Goal: Information Seeking & Learning: Learn about a topic

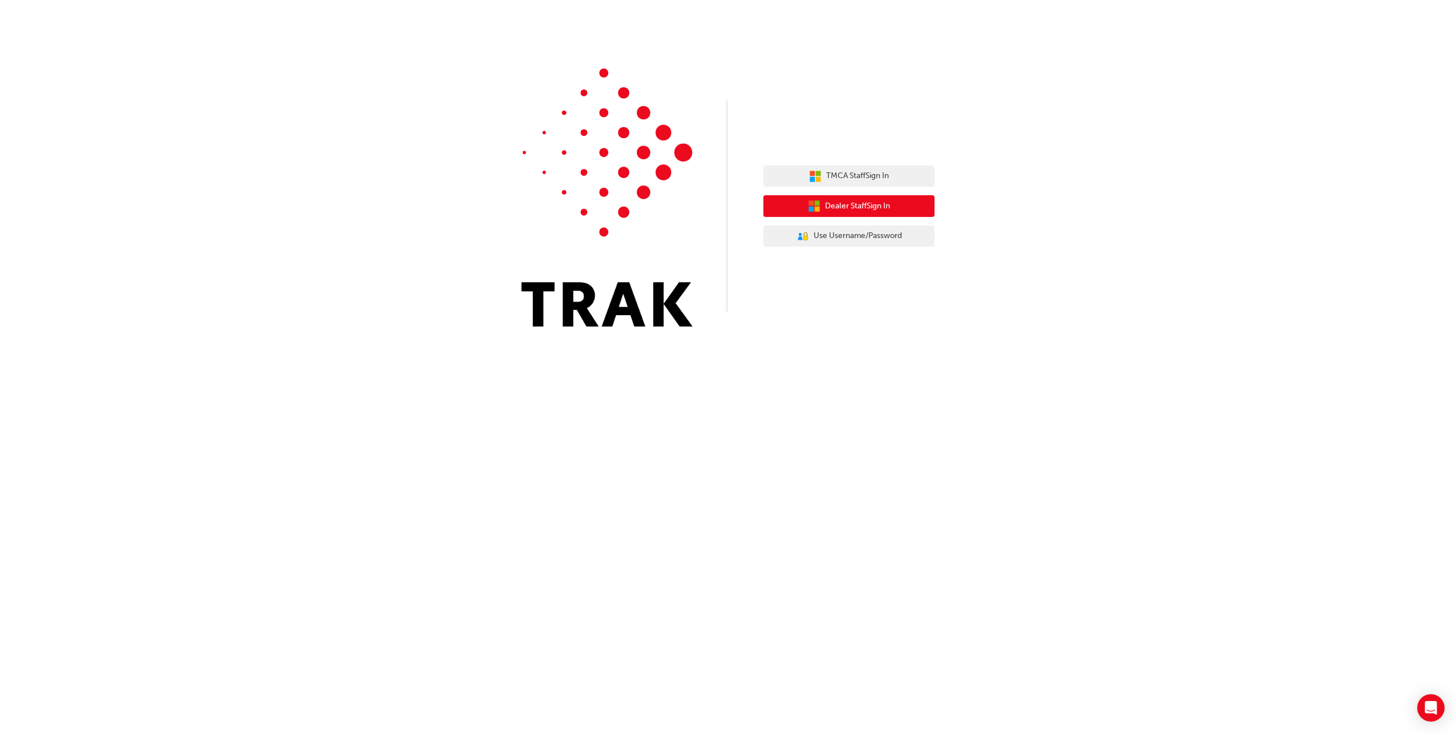
click at [910, 204] on button "Dealer Staff Sign In" at bounding box center [848, 206] width 171 height 22
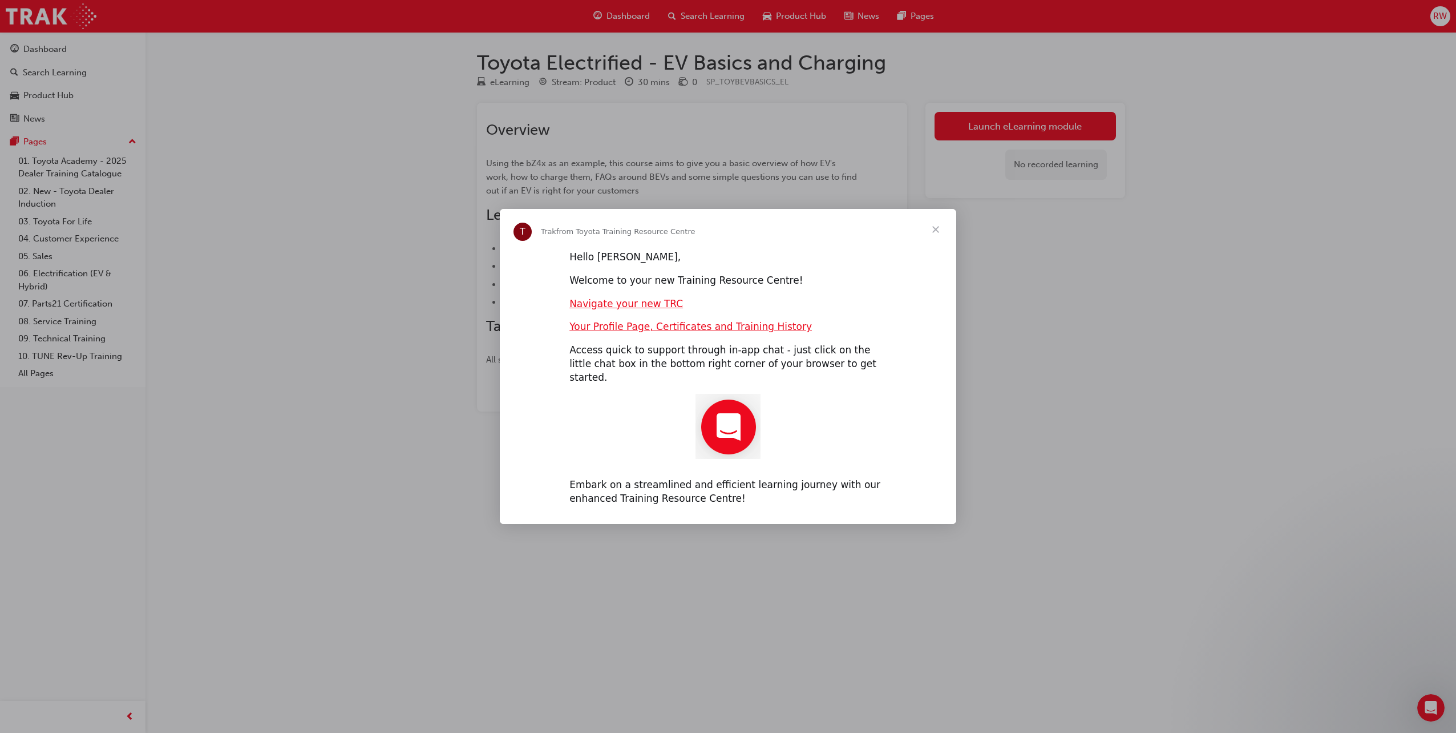
click at [931, 233] on span "Close" at bounding box center [935, 229] width 41 height 41
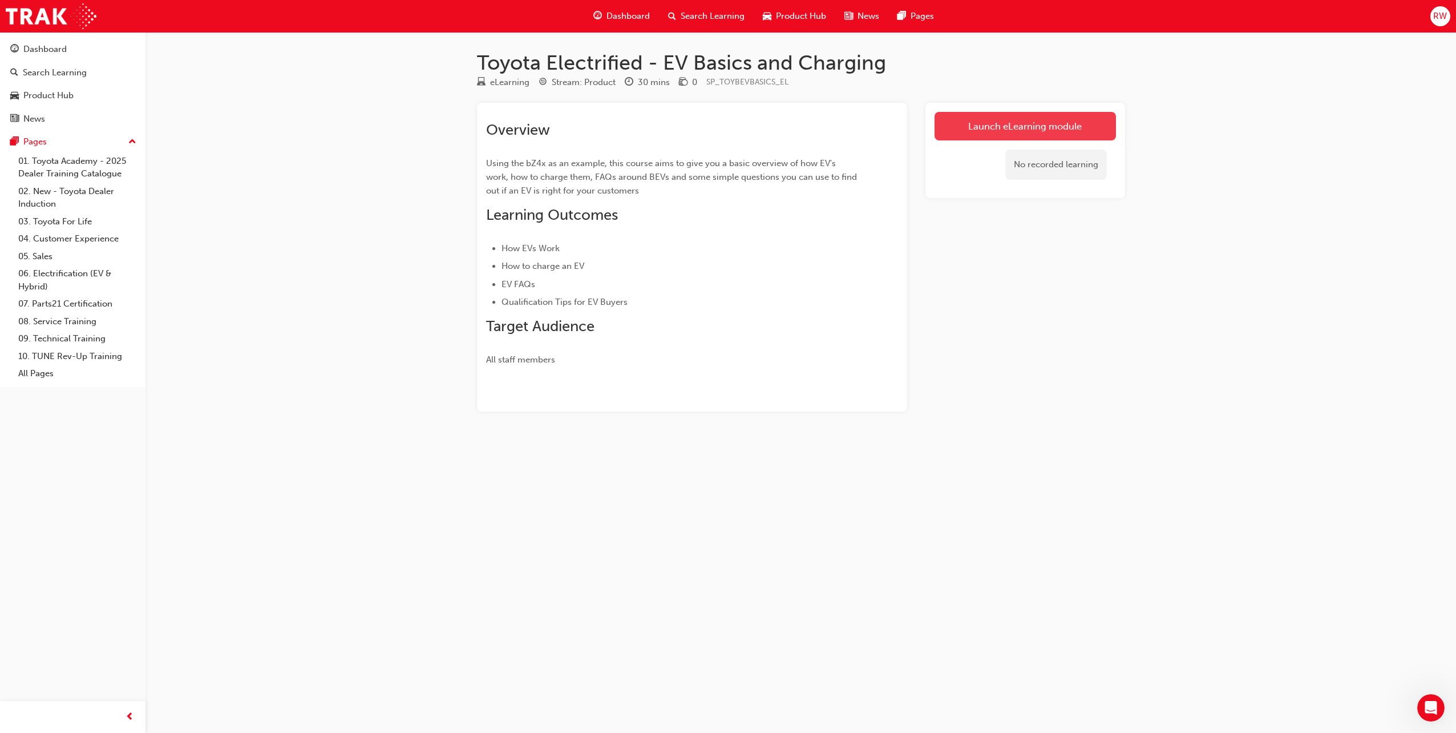
click at [986, 127] on link "Launch eLearning module" at bounding box center [1025, 126] width 181 height 29
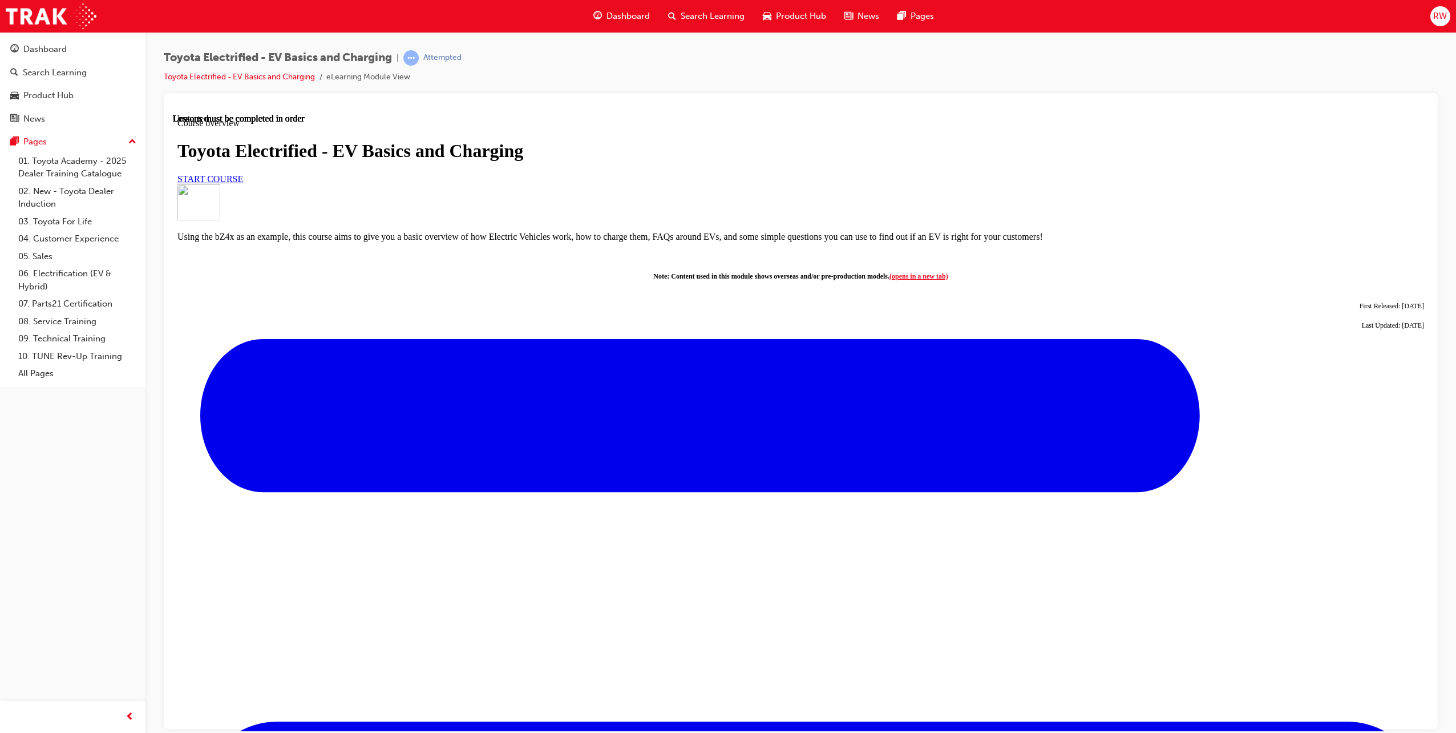
scroll to position [171, 0]
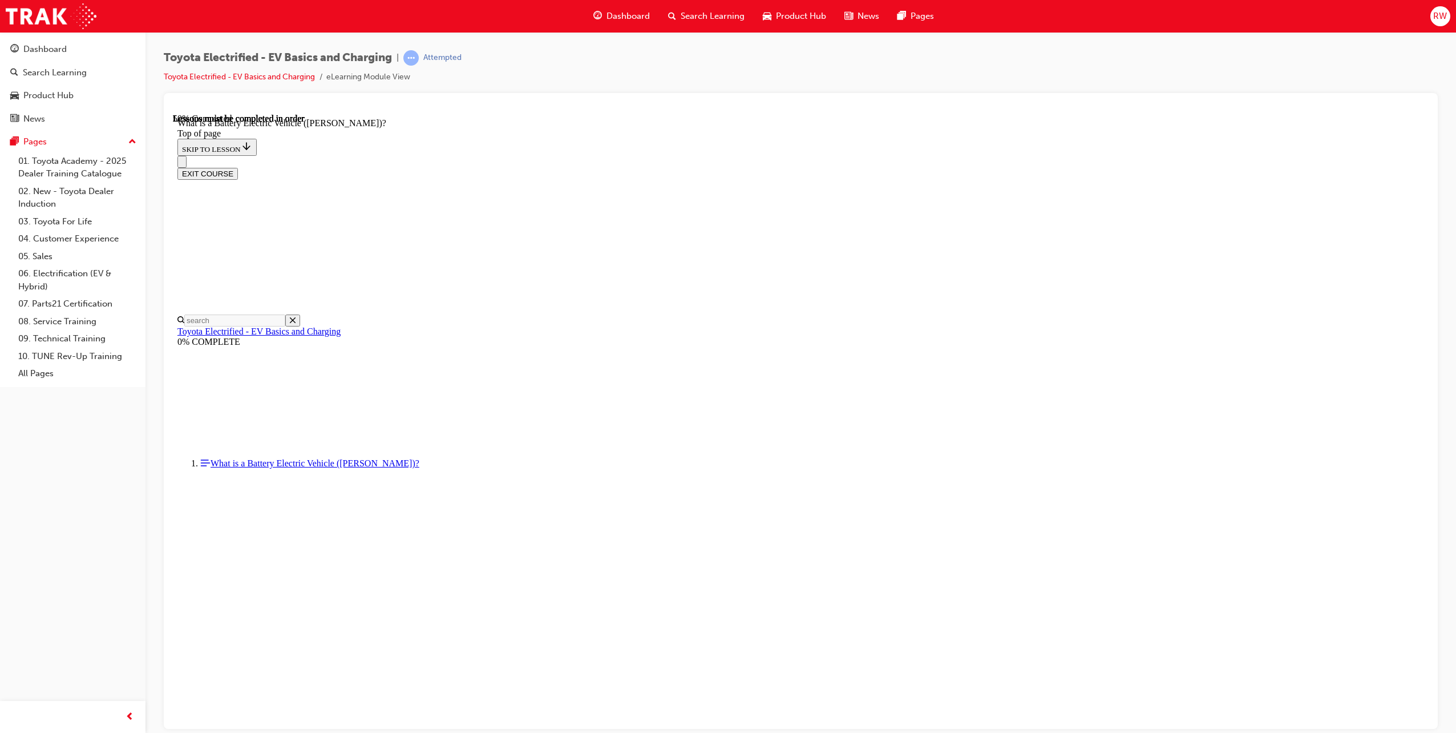
scroll to position [1027, 0]
drag, startPoint x: 620, startPoint y: 568, endPoint x: 587, endPoint y: 566, distance: 33.7
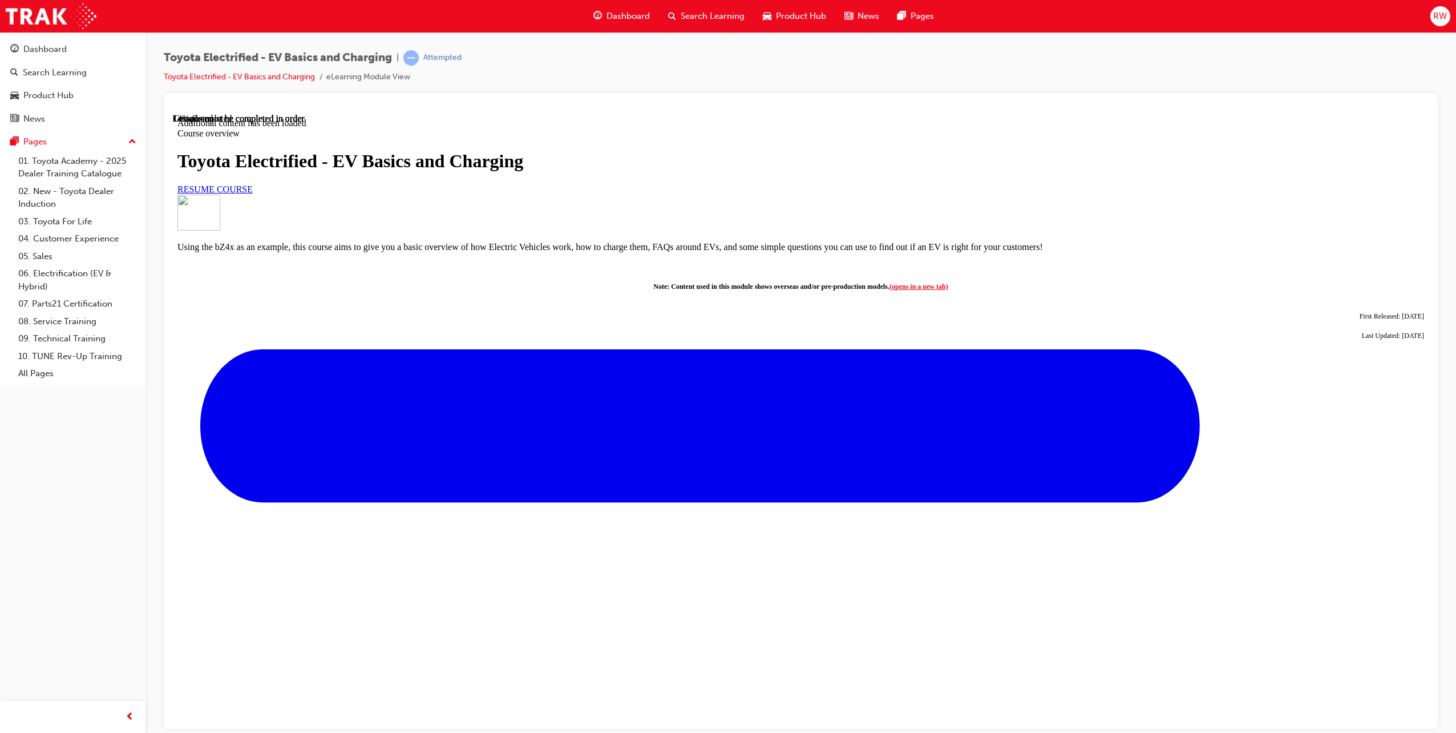
scroll to position [226, 0]
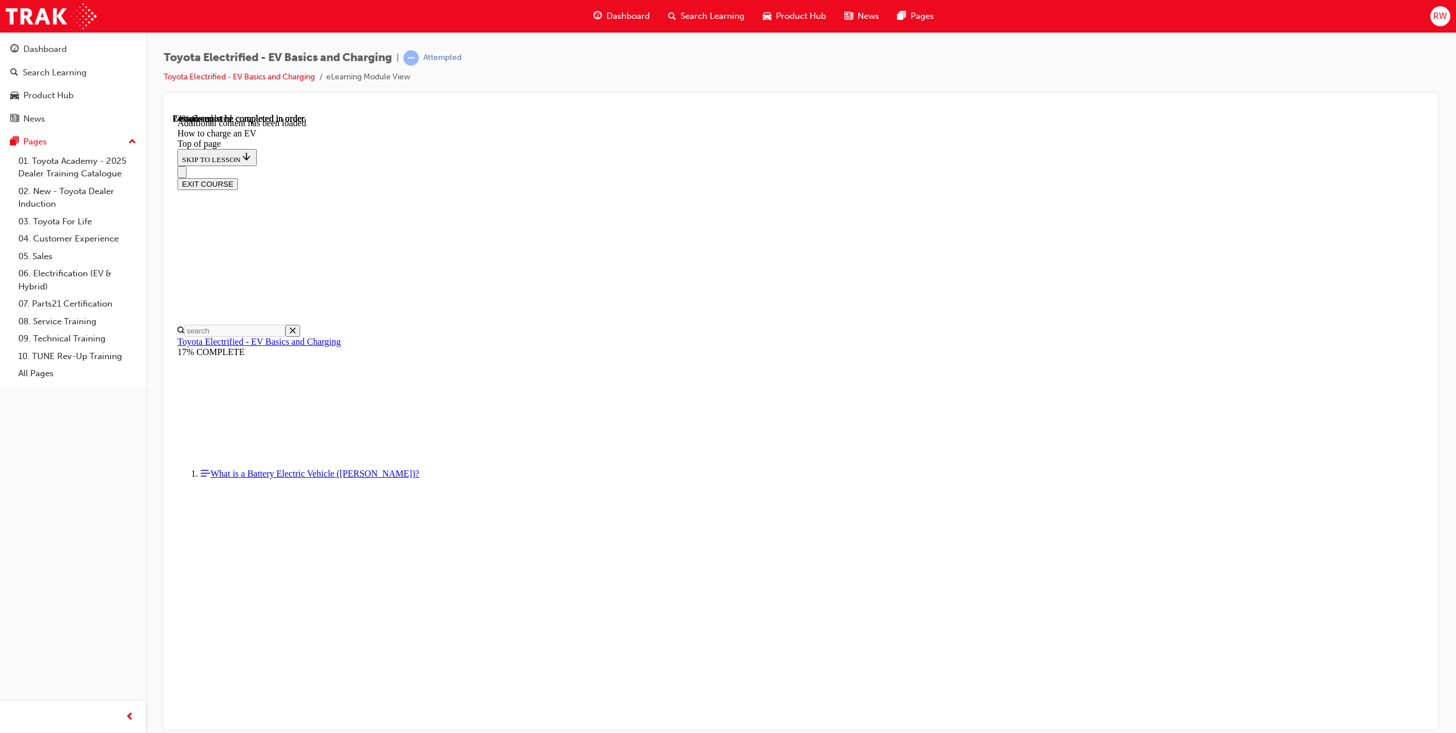
scroll to position [285, 0]
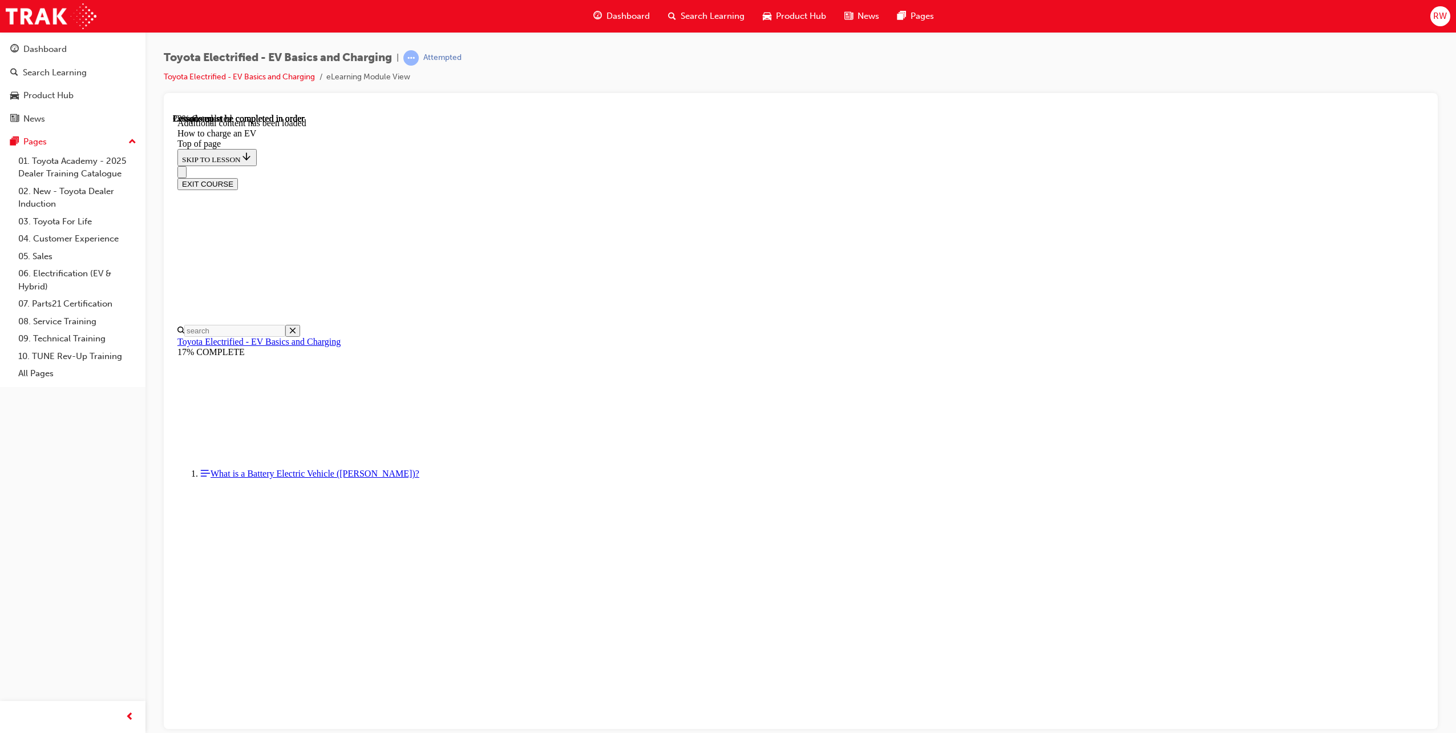
scroll to position [571, 0]
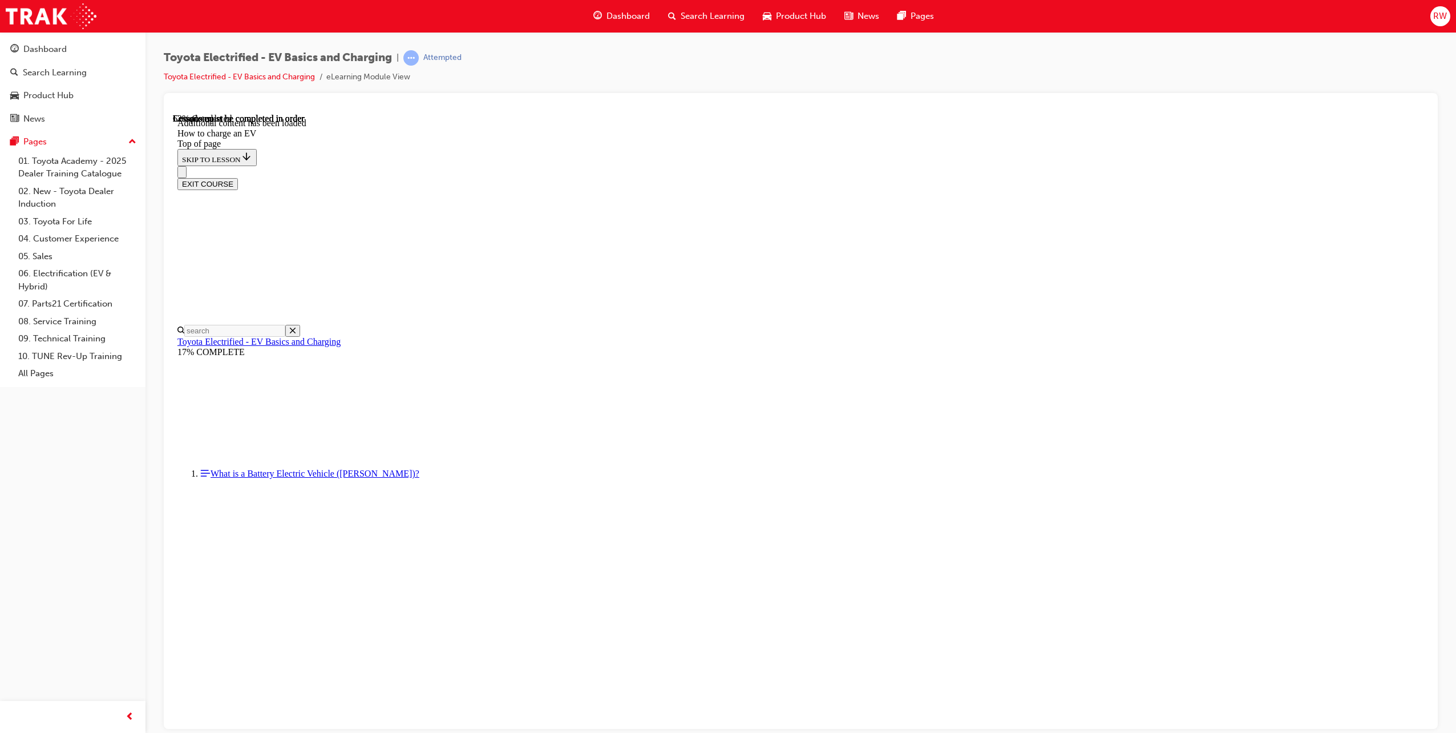
drag, startPoint x: 712, startPoint y: 532, endPoint x: 557, endPoint y: 531, distance: 155.2
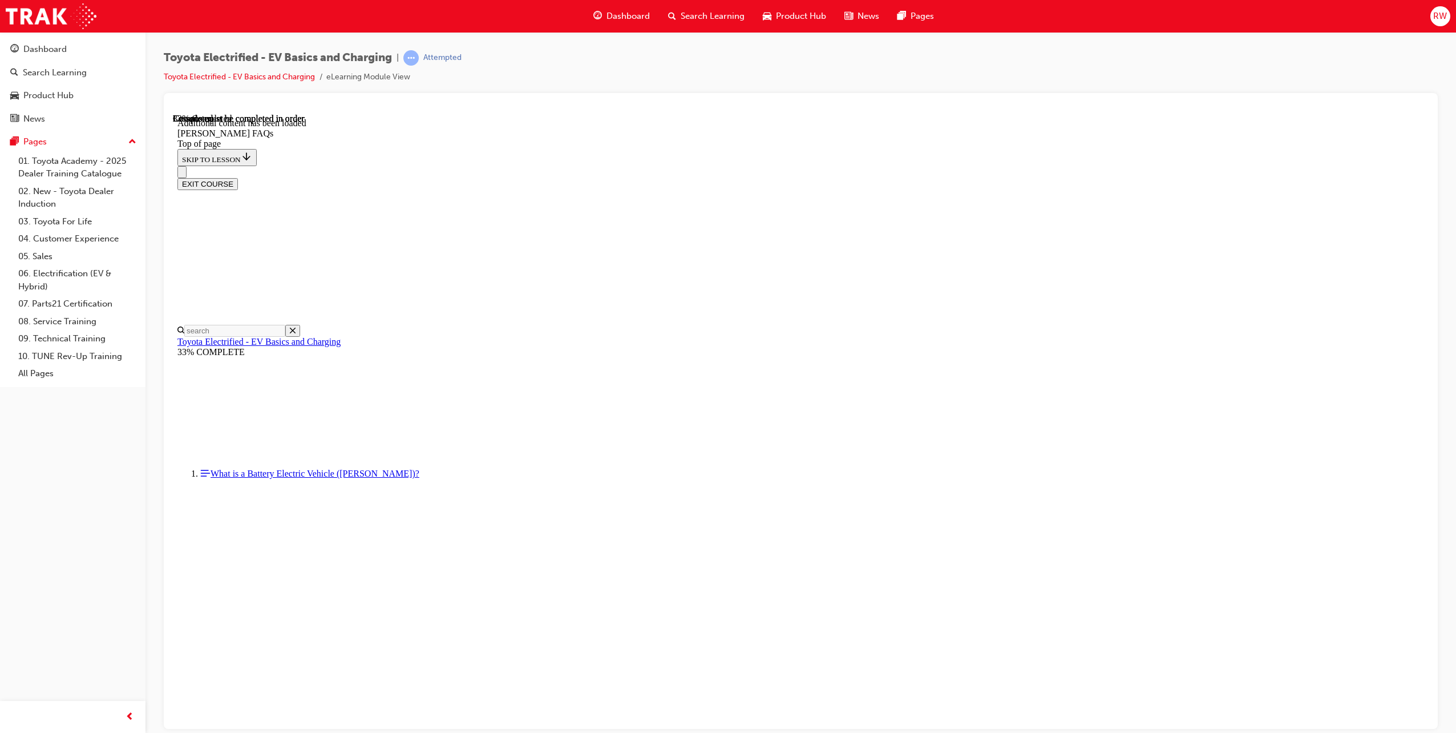
scroll to position [149, 0]
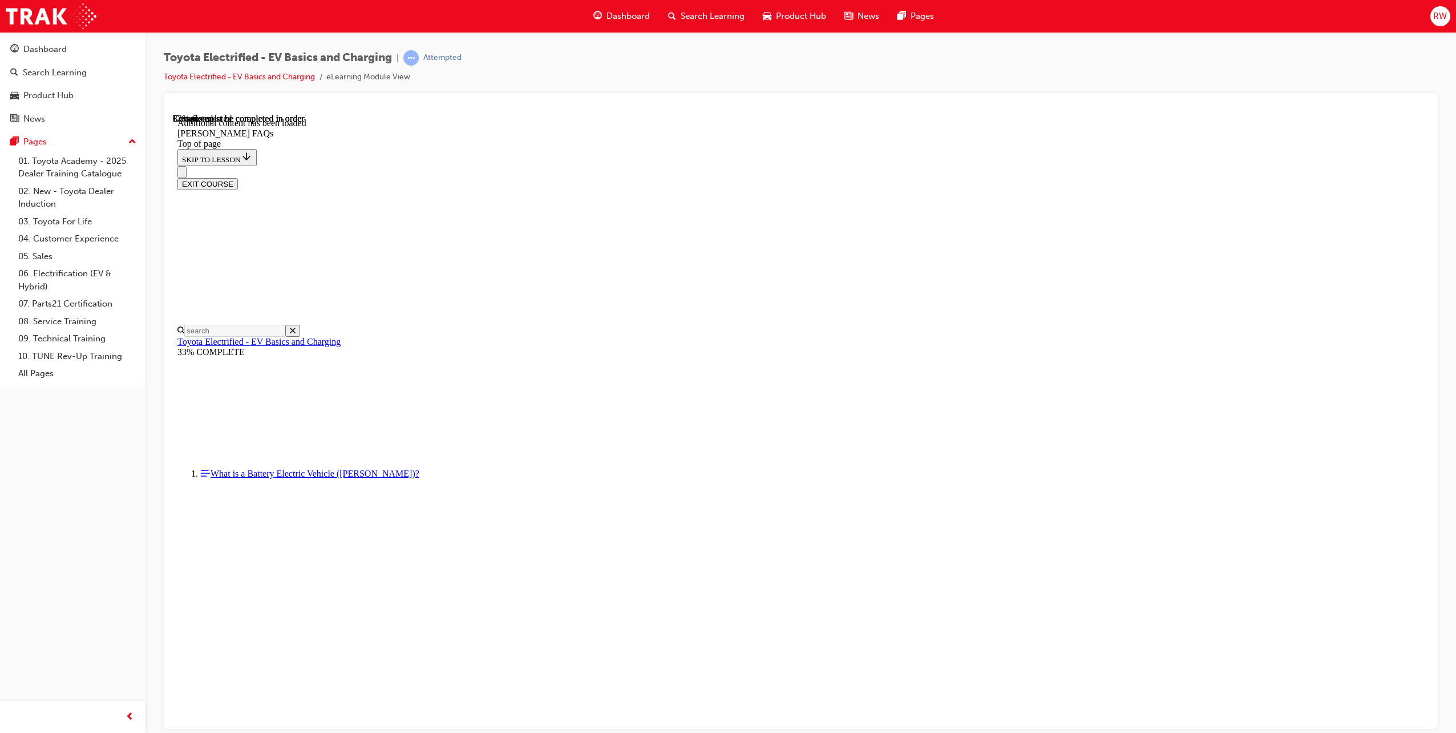
scroll to position [325, 0]
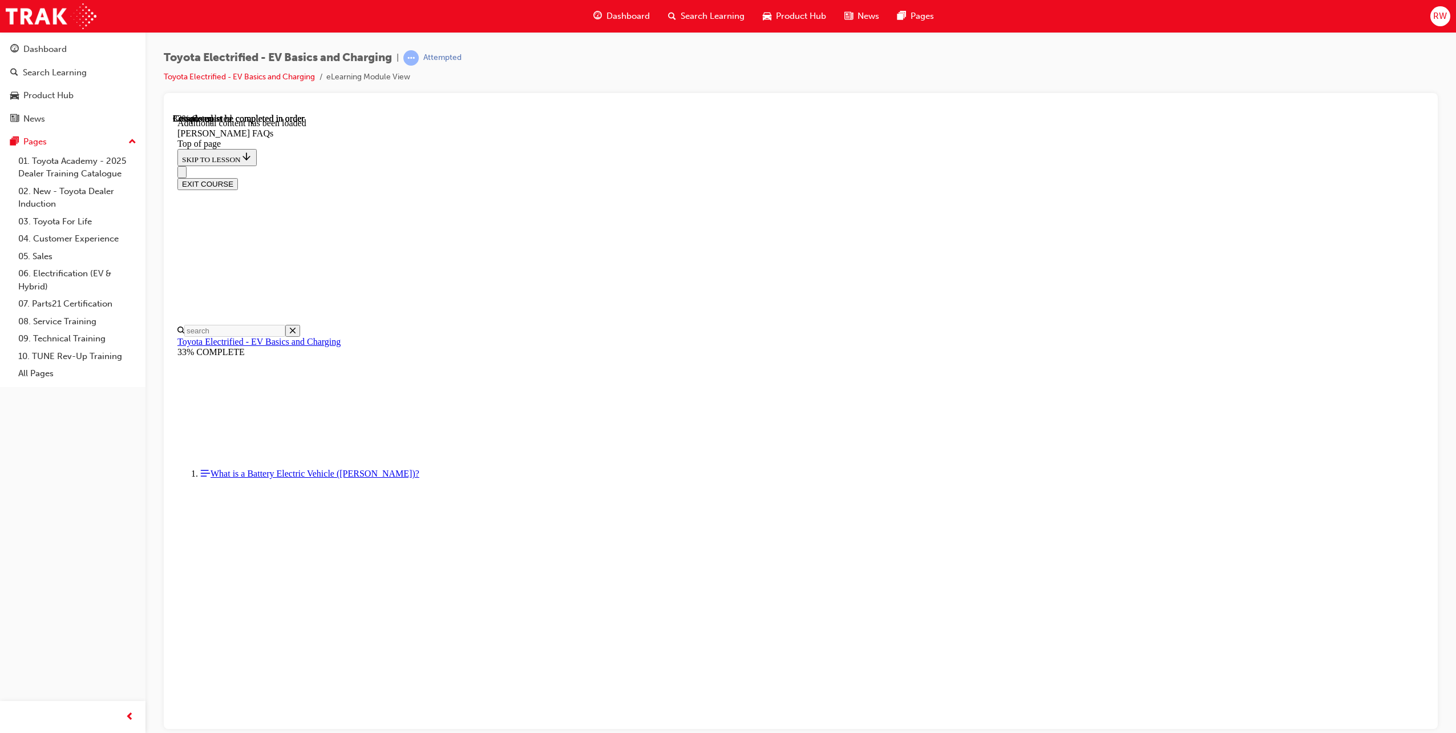
scroll to position [629, 0]
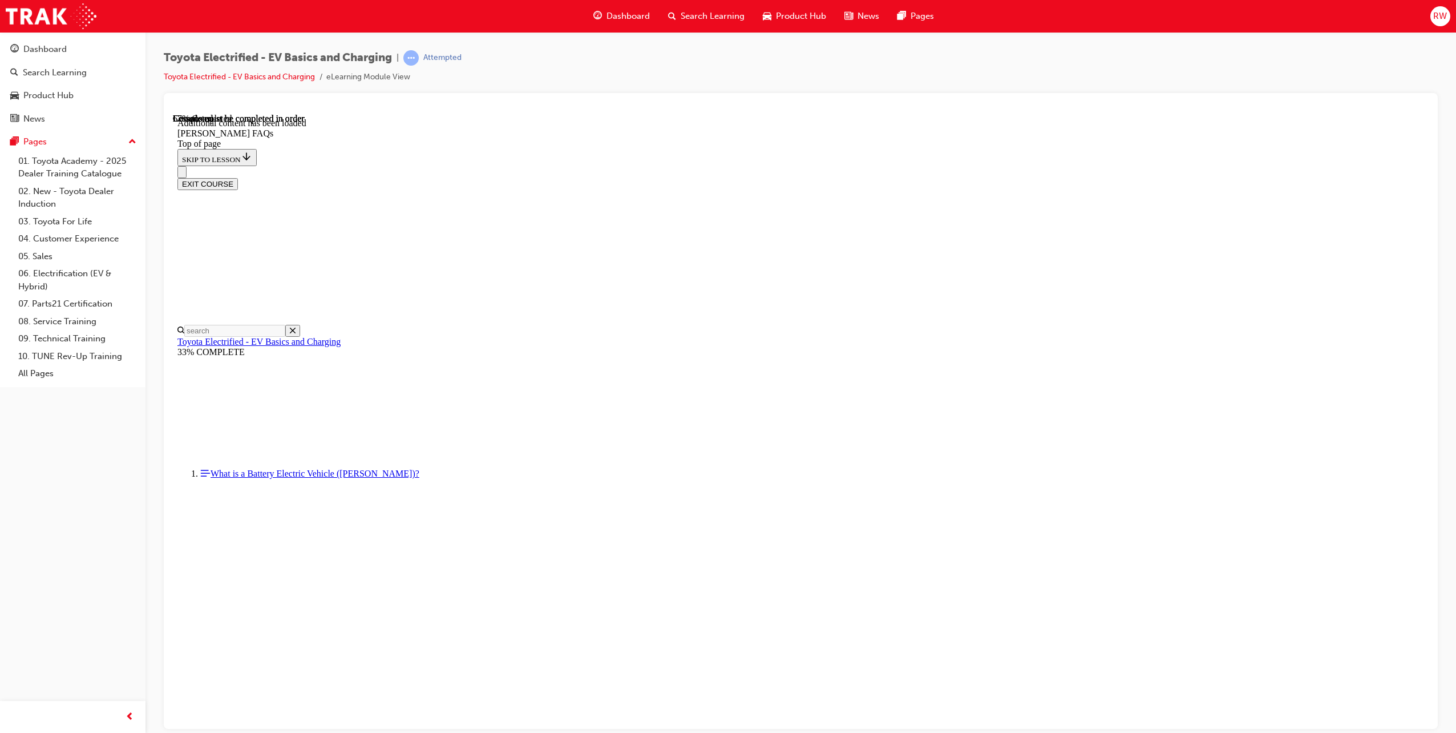
scroll to position [322, 0]
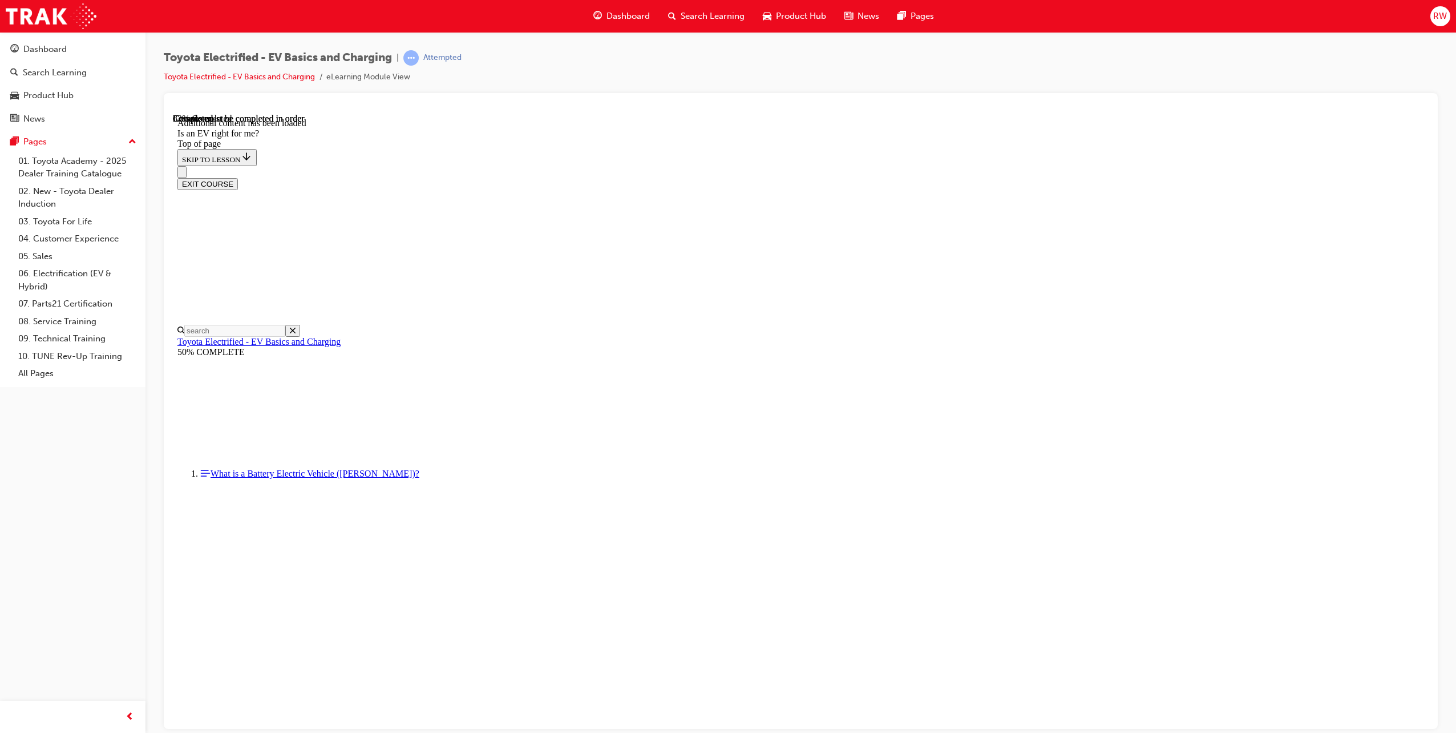
scroll to position [1298, 0]
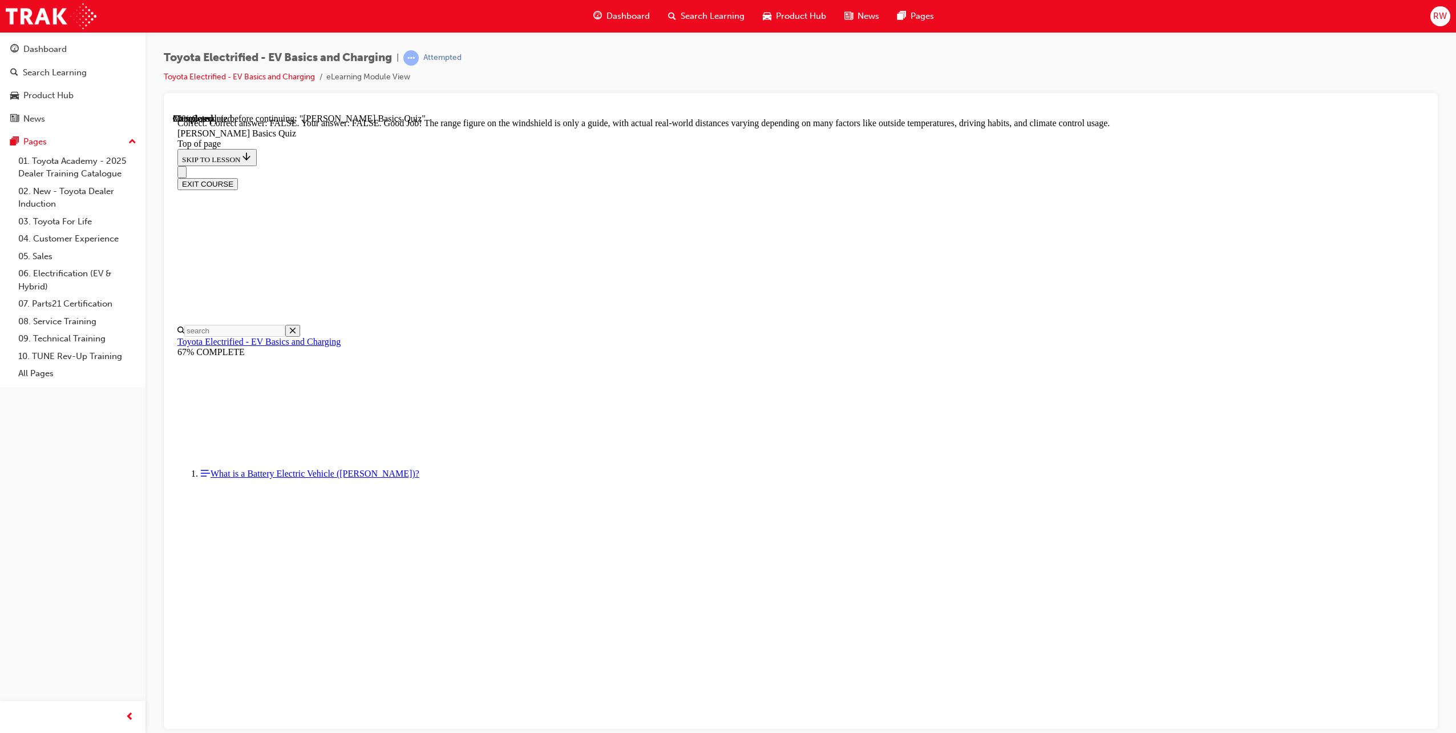
scroll to position [36, 0]
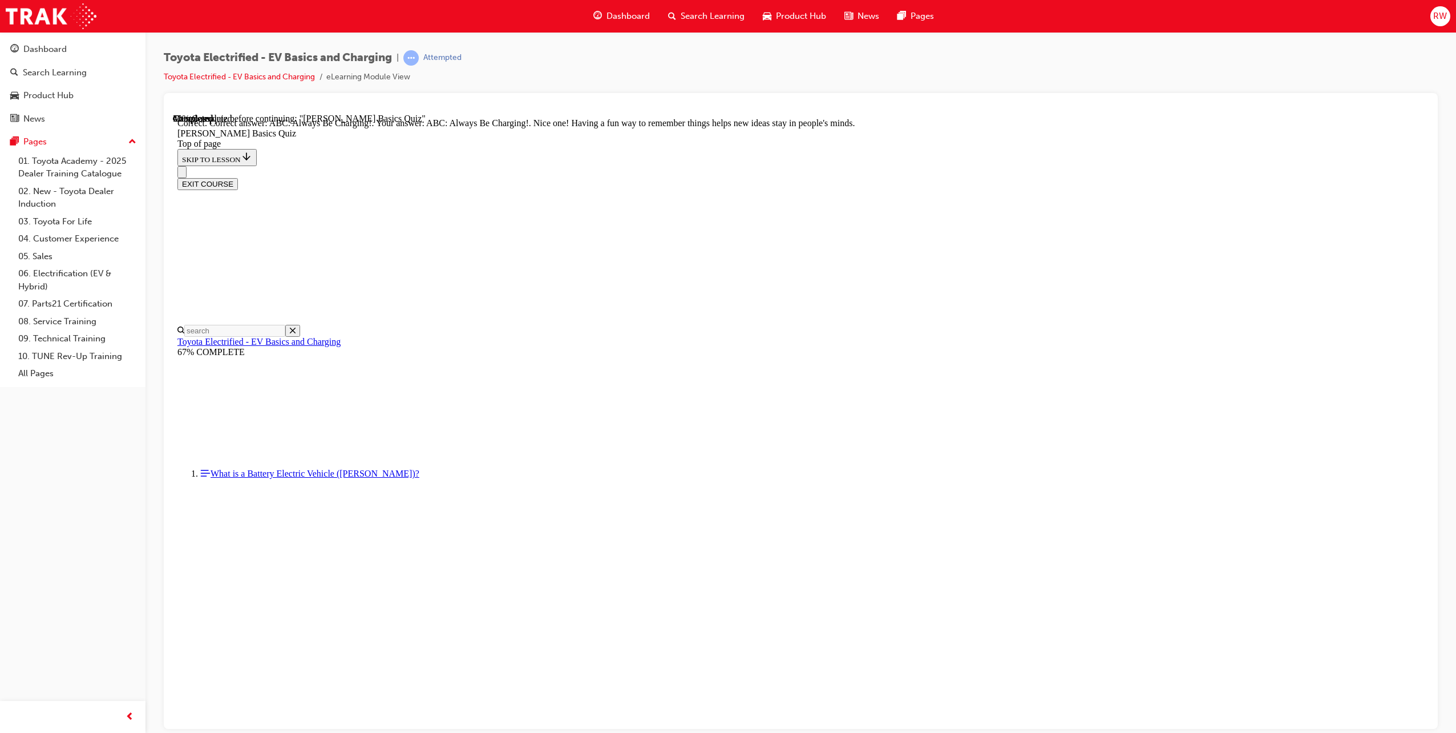
scroll to position [36, 0]
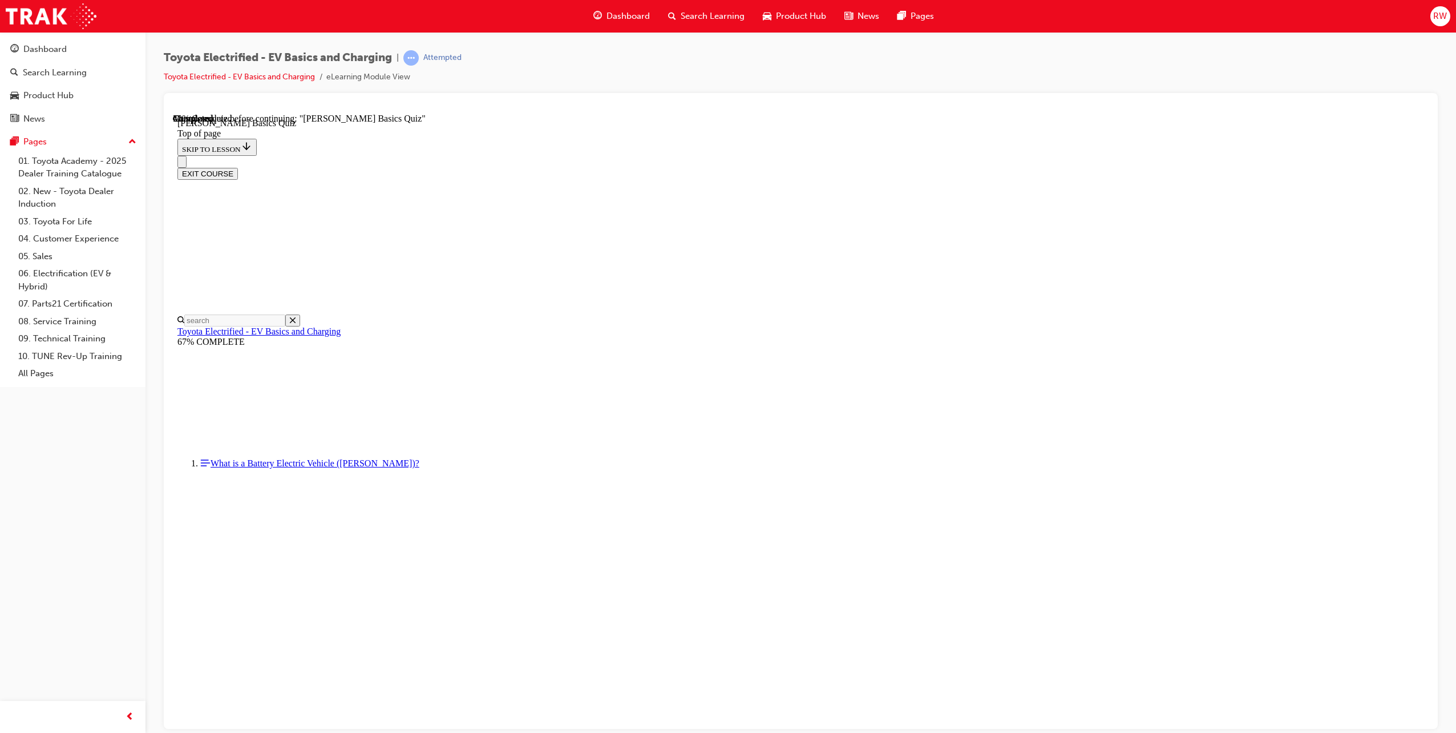
scroll to position [35, 0]
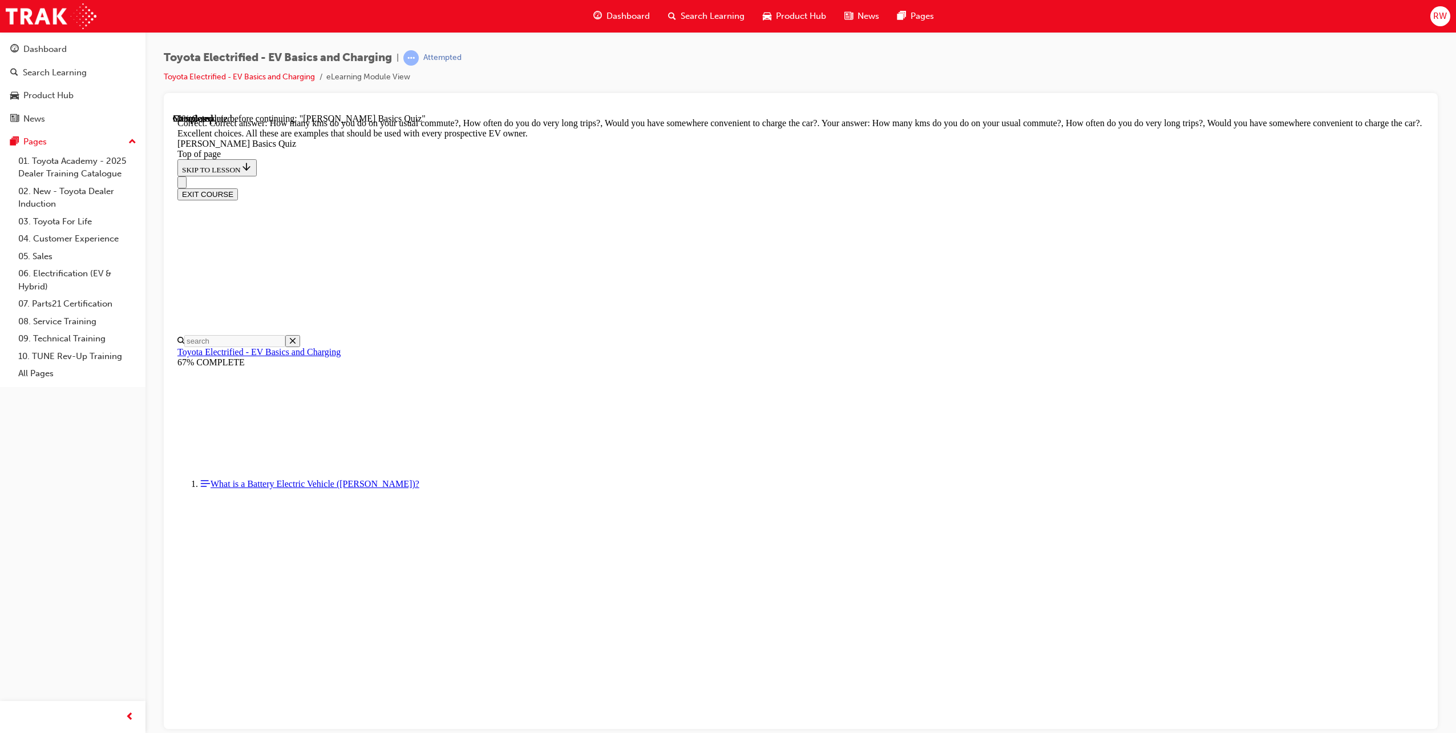
scroll to position [74, 0]
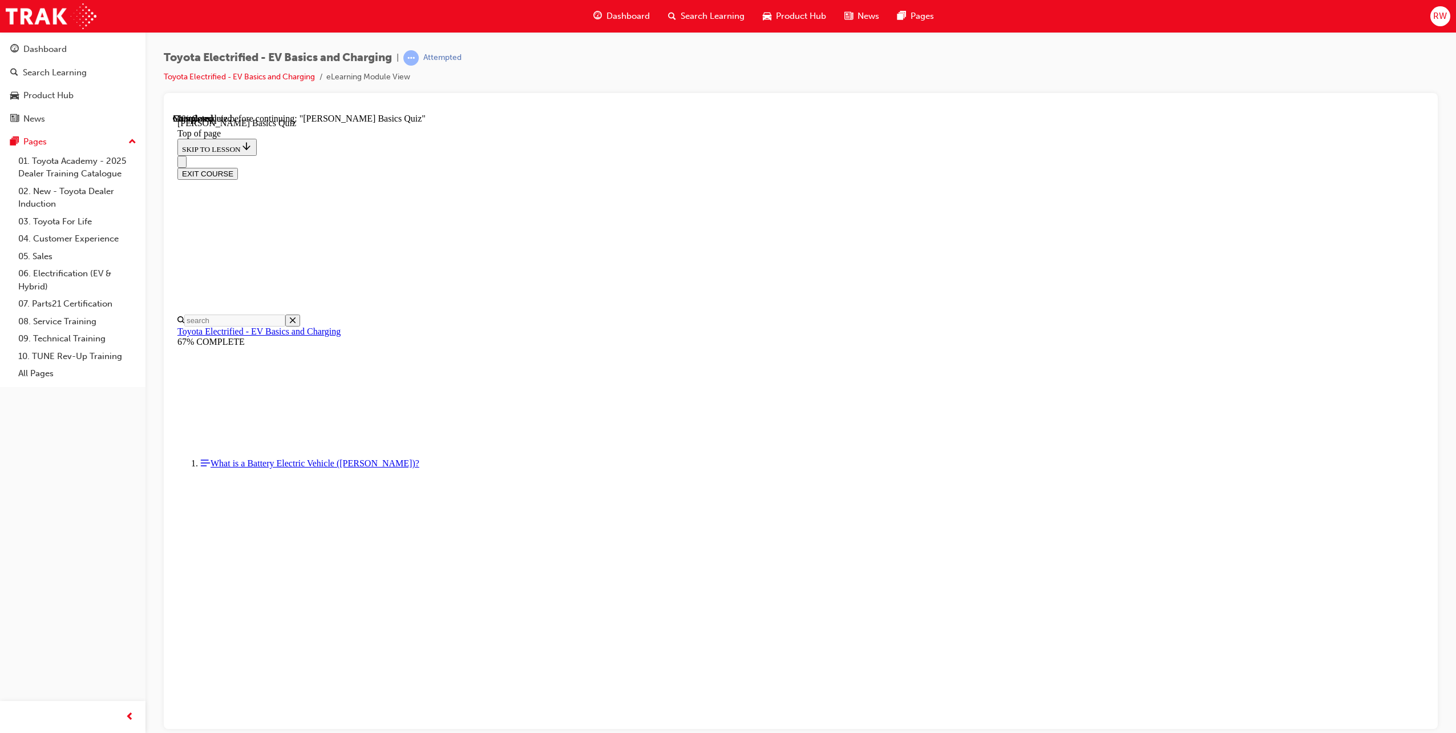
scroll to position [35, 0]
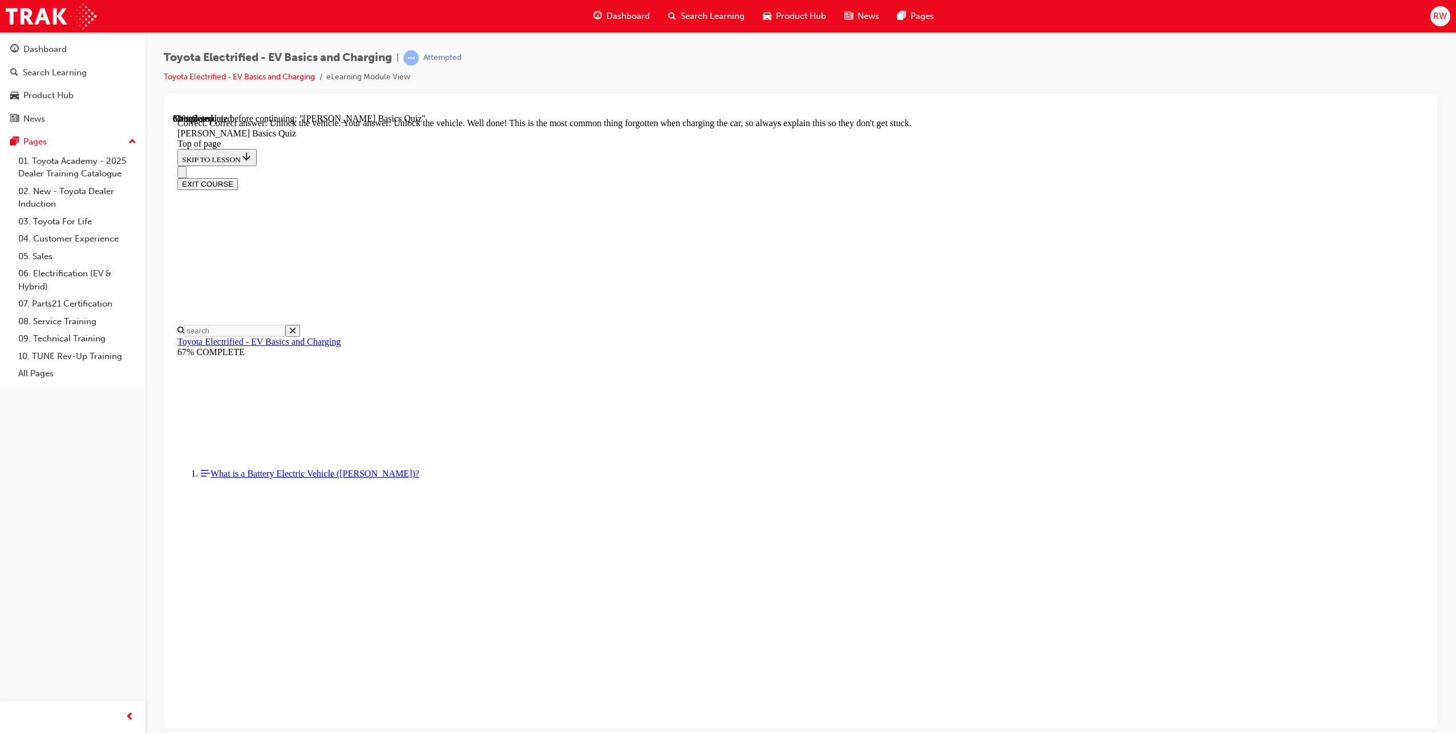
scroll to position [176, 0]
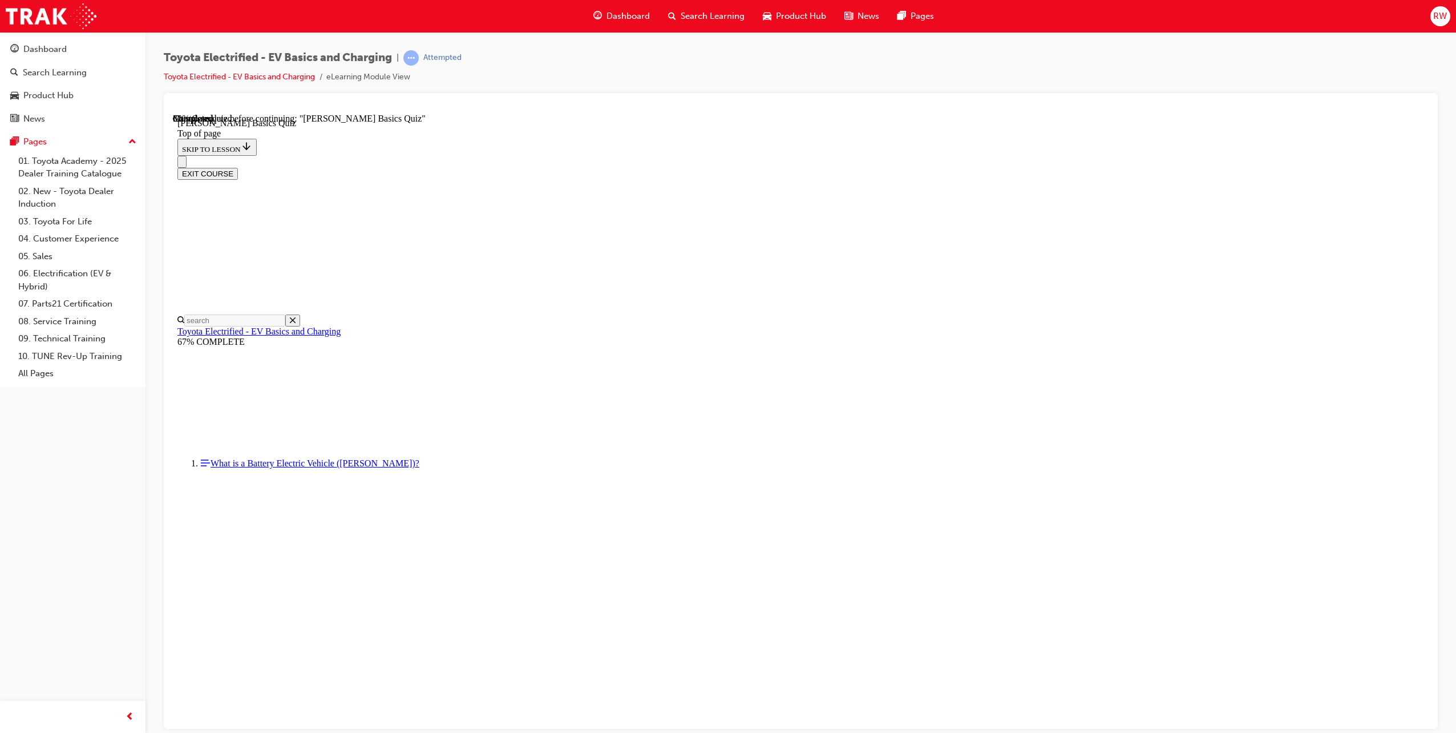
scroll to position [35, 0]
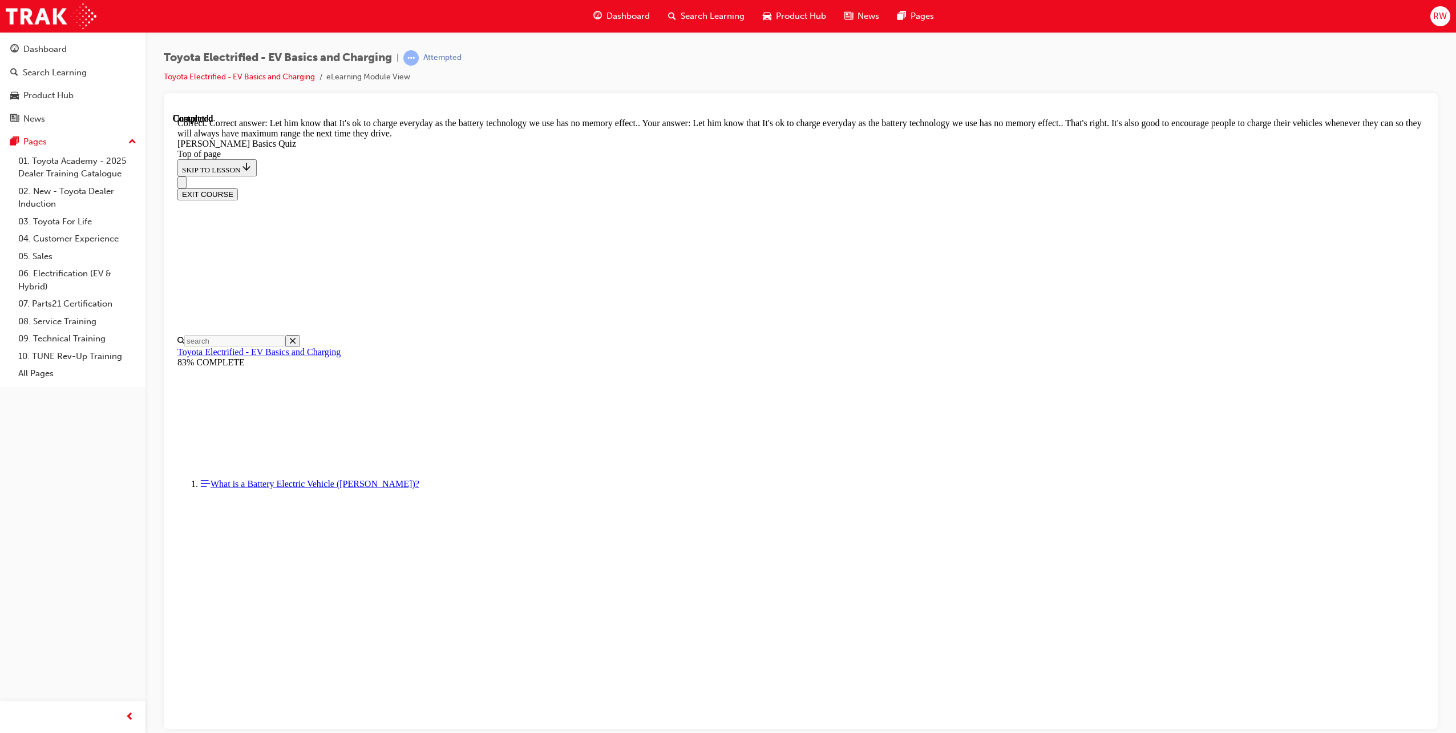
scroll to position [36, 0]
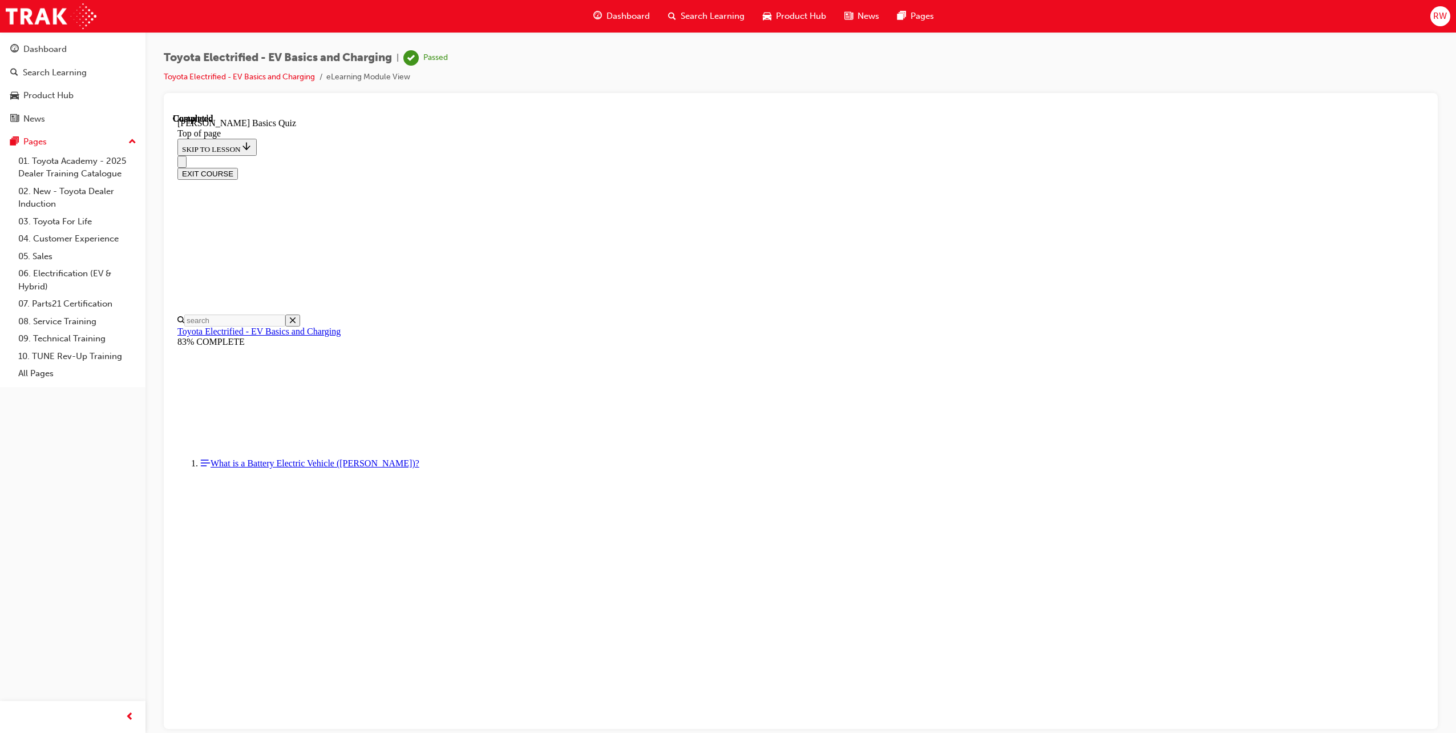
scroll to position [71, 0]
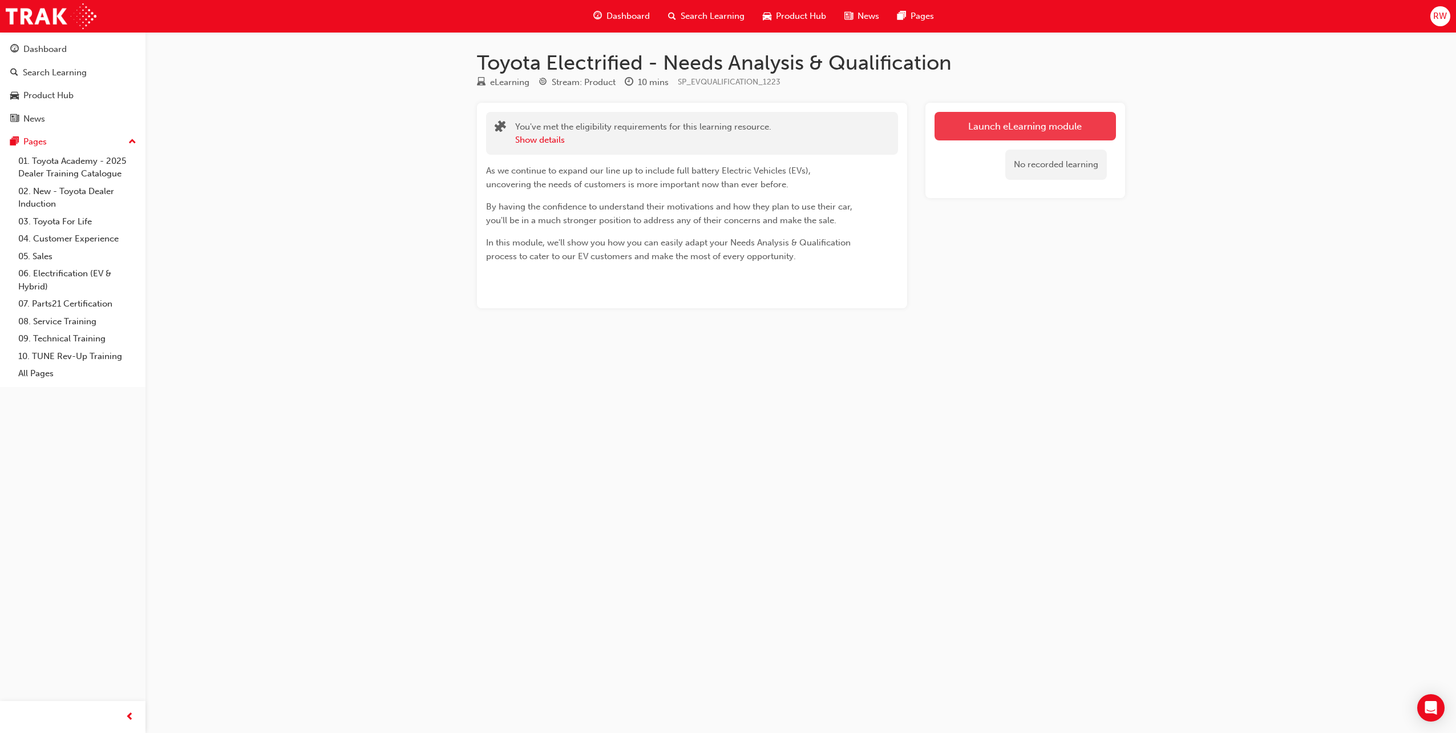
click at [1005, 117] on link "Launch eLearning module" at bounding box center [1025, 126] width 181 height 29
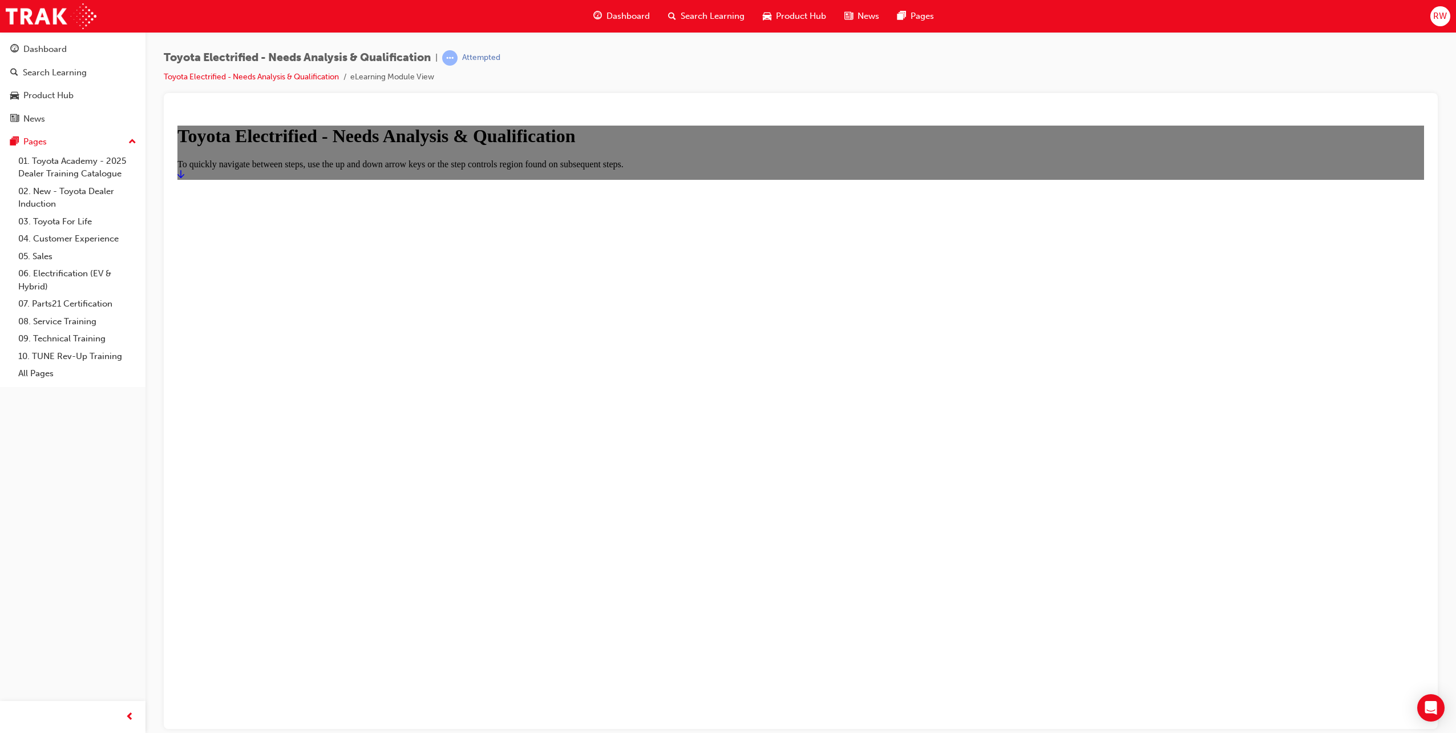
click at [184, 177] on icon "Start" at bounding box center [180, 173] width 7 height 8
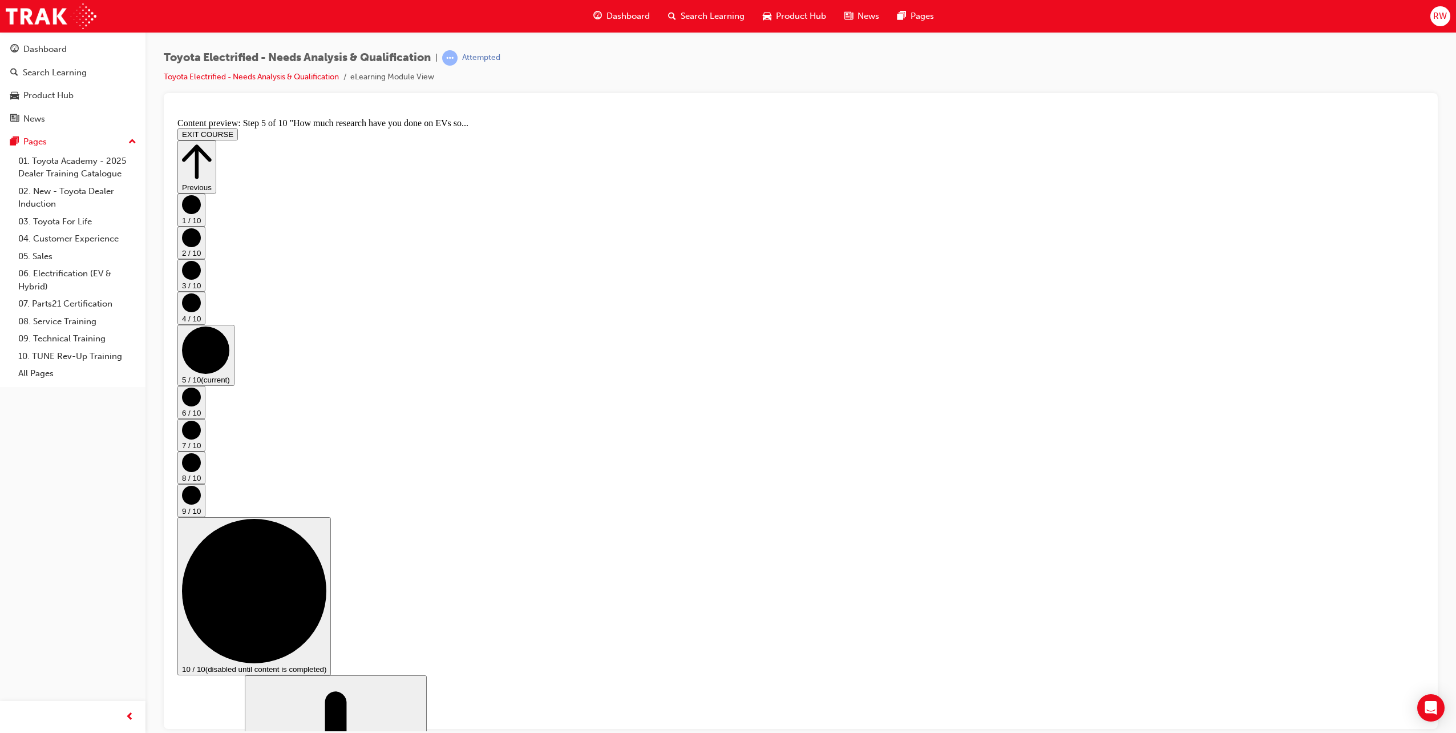
scroll to position [241, 0]
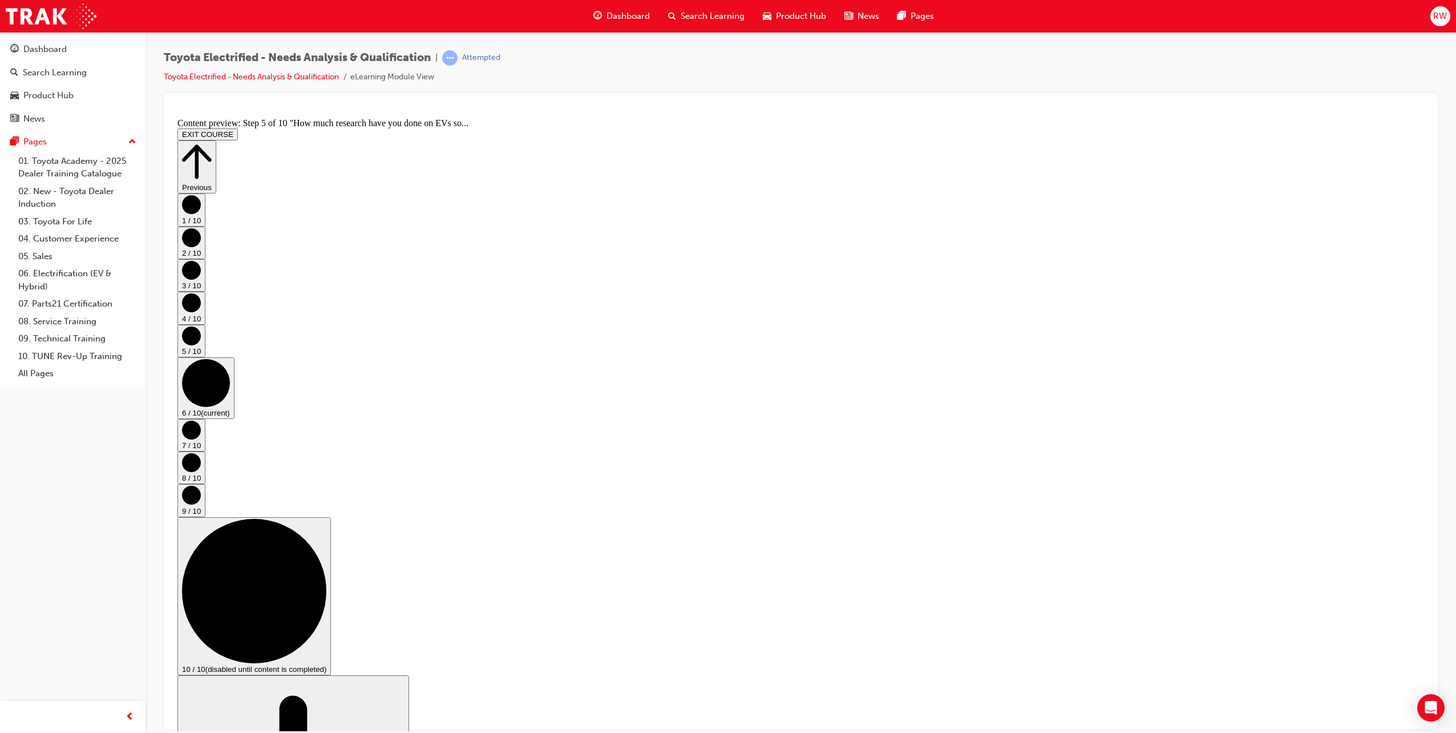
scroll to position [0, 0]
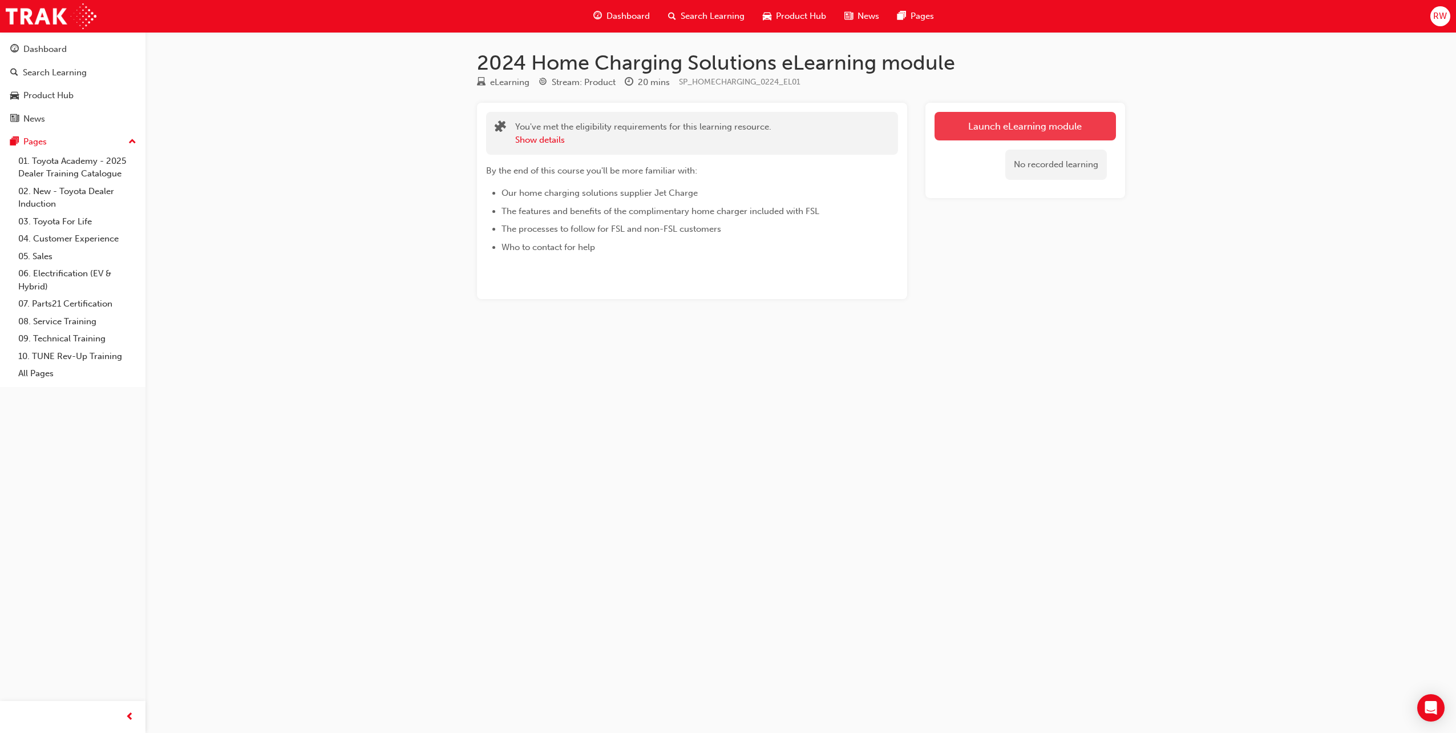
click at [980, 130] on link "Launch eLearning module" at bounding box center [1025, 126] width 181 height 29
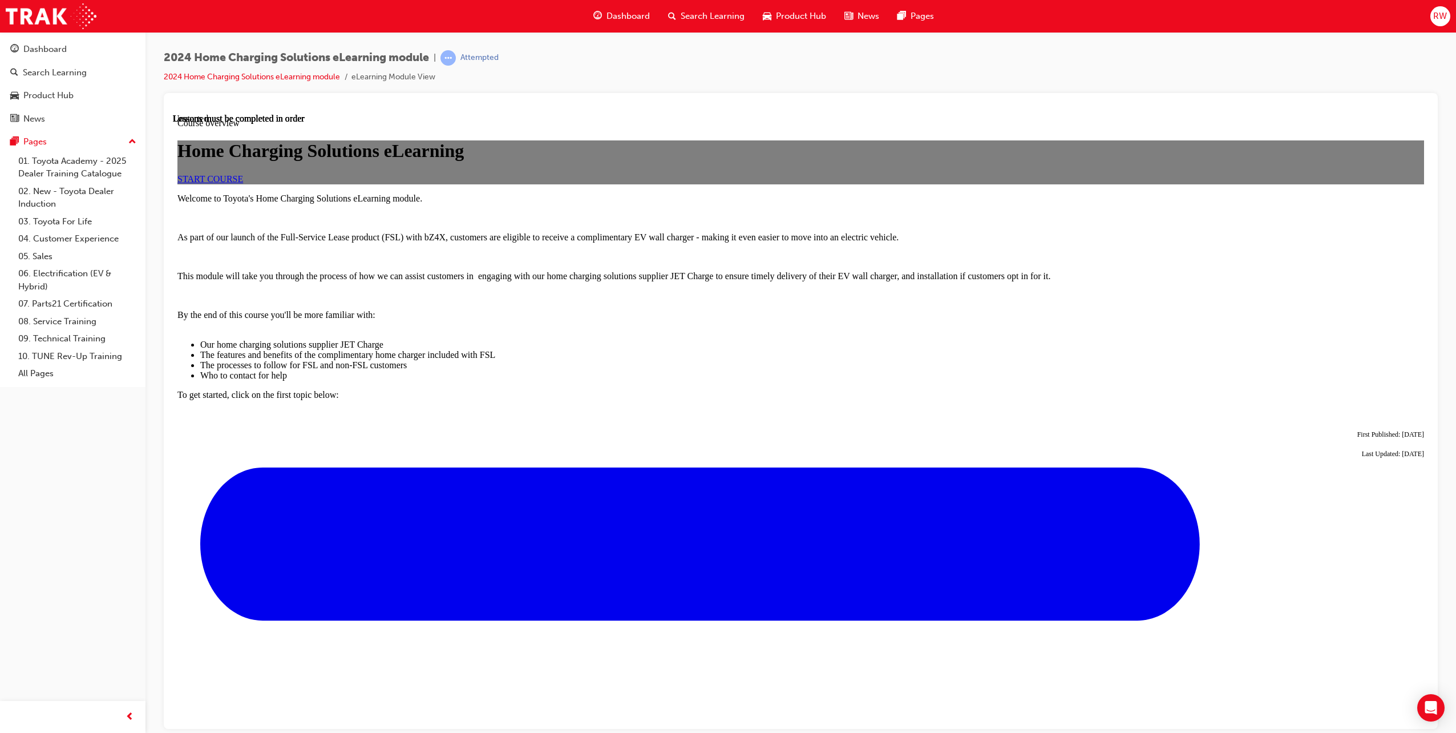
click at [243, 183] on span "START COURSE" at bounding box center [210, 178] width 66 height 10
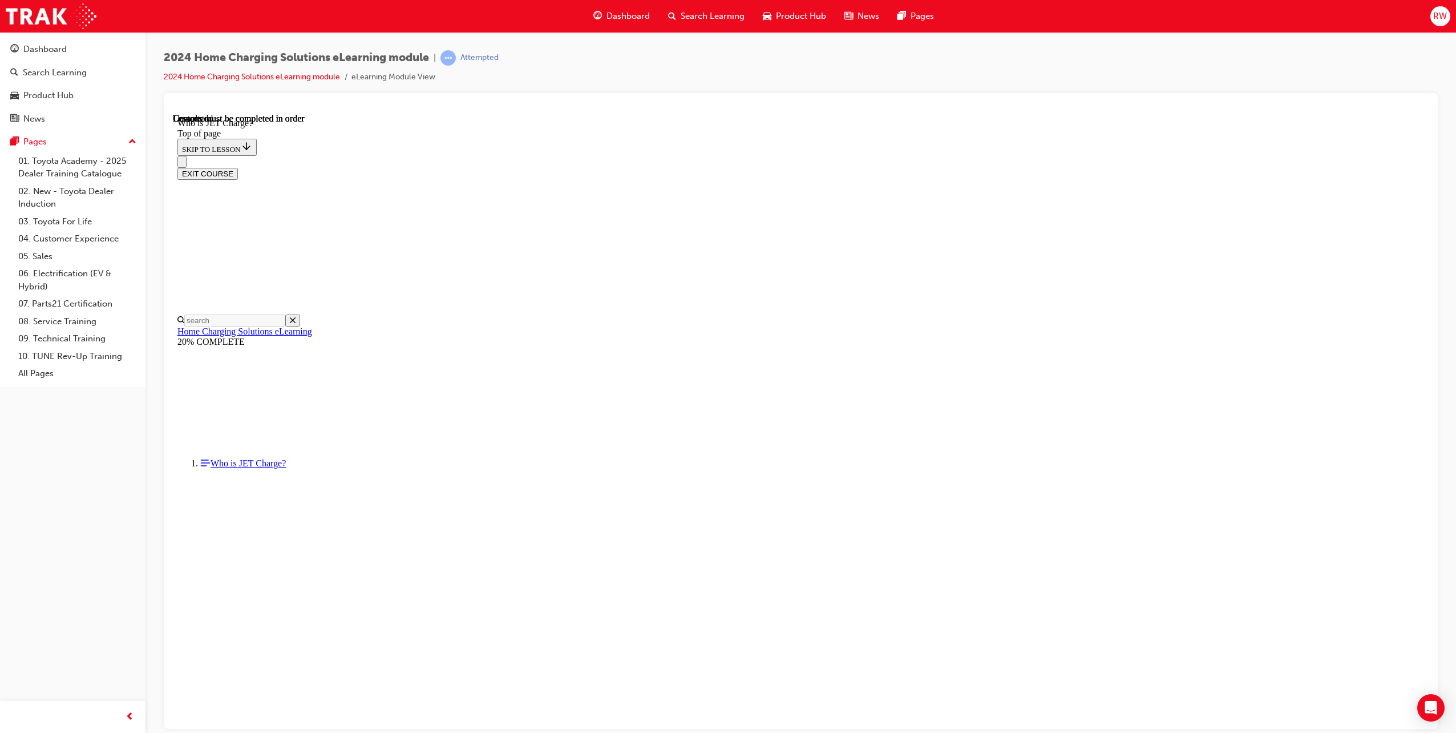
scroll to position [70, 0]
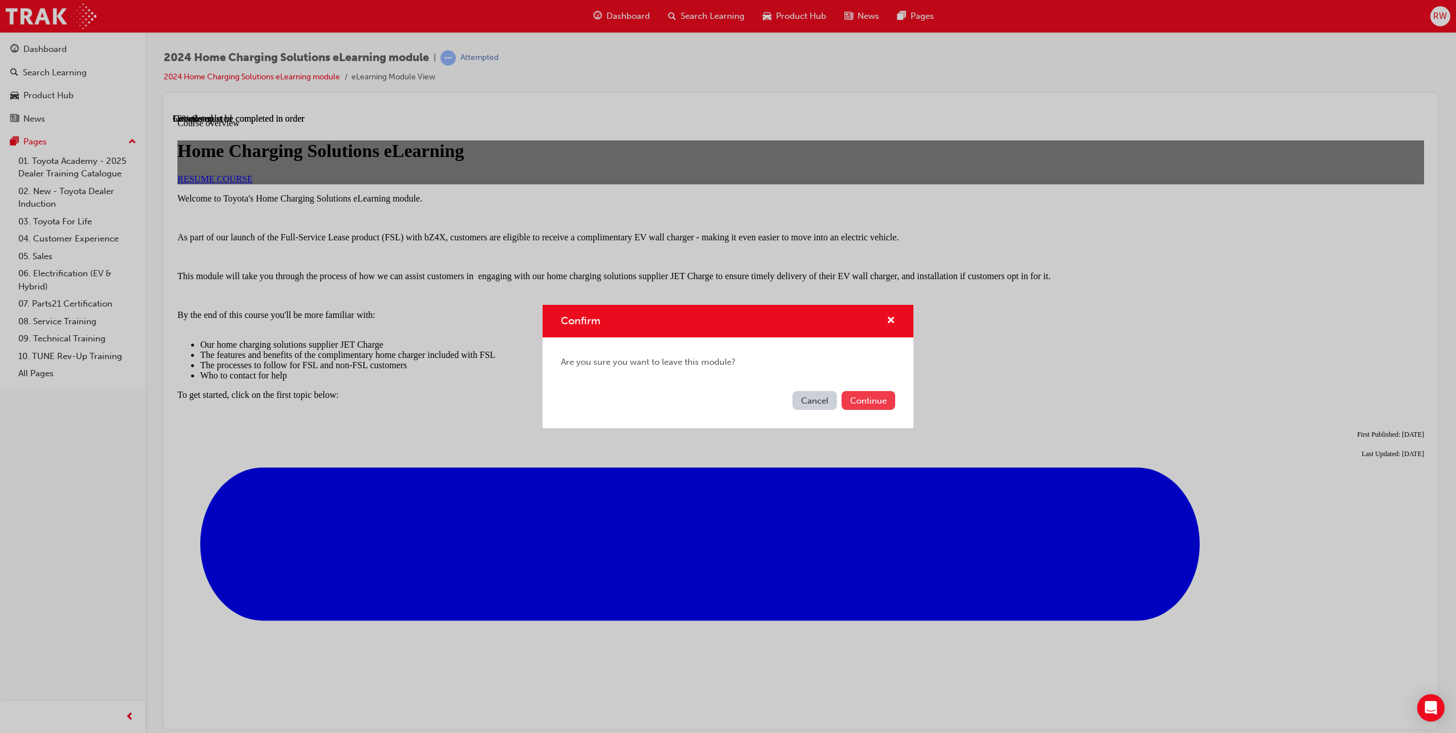
click at [860, 398] on button "Continue" at bounding box center [869, 400] width 54 height 19
